Goal: Task Accomplishment & Management: Manage account settings

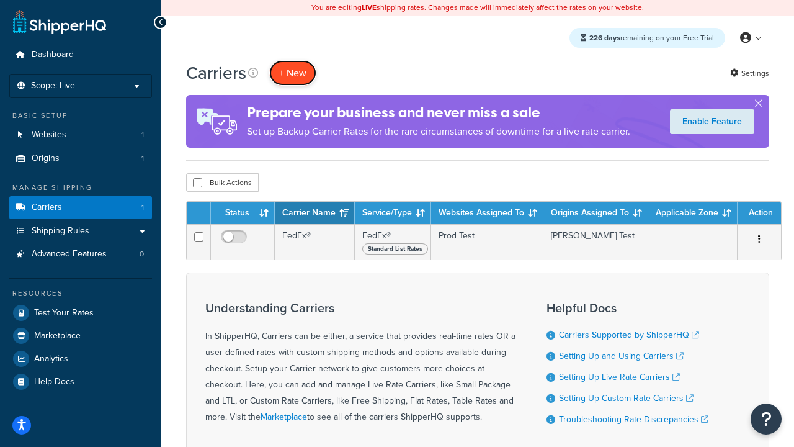
click at [293, 73] on button "+ New" at bounding box center [292, 72] width 47 height 25
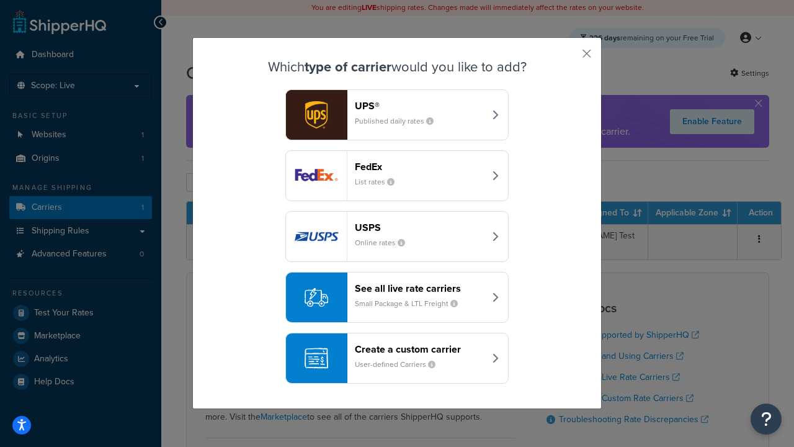
click at [419, 166] on header "FedEx" at bounding box center [420, 167] width 130 height 12
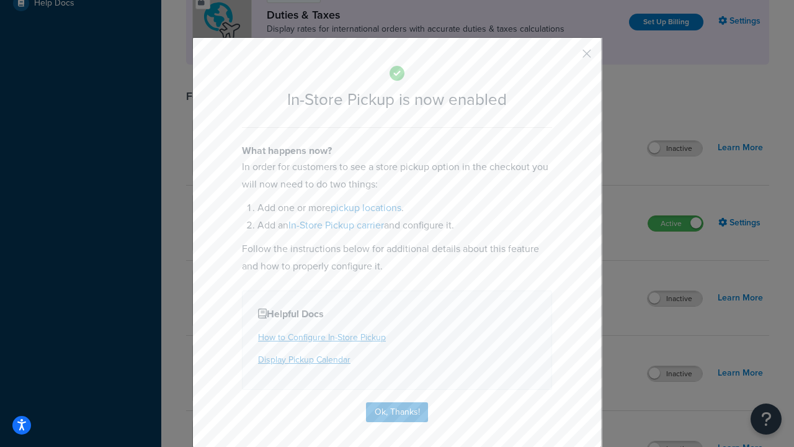
click at [568, 58] on button "button" at bounding box center [568, 57] width 3 height 3
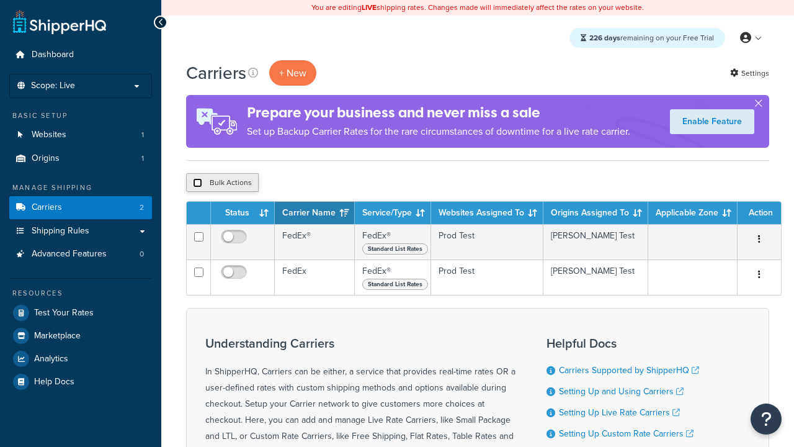
click at [197, 183] on input "checkbox" at bounding box center [197, 182] width 9 height 9
checkbox input "true"
click at [0, 0] on button "Delete" at bounding box center [0, 0] width 0 height 0
